Goal: Navigation & Orientation: Go to known website

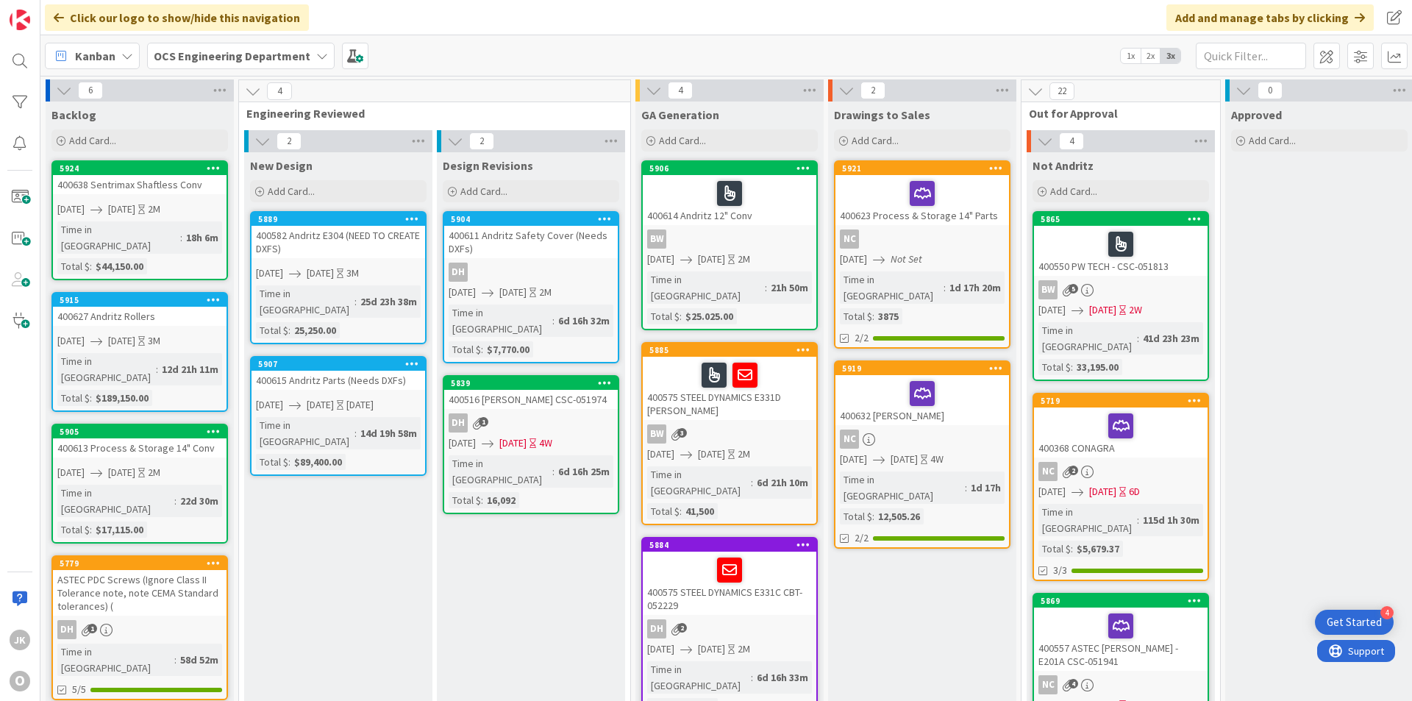
scroll to position [0, 1275]
